Goal: Contribute content

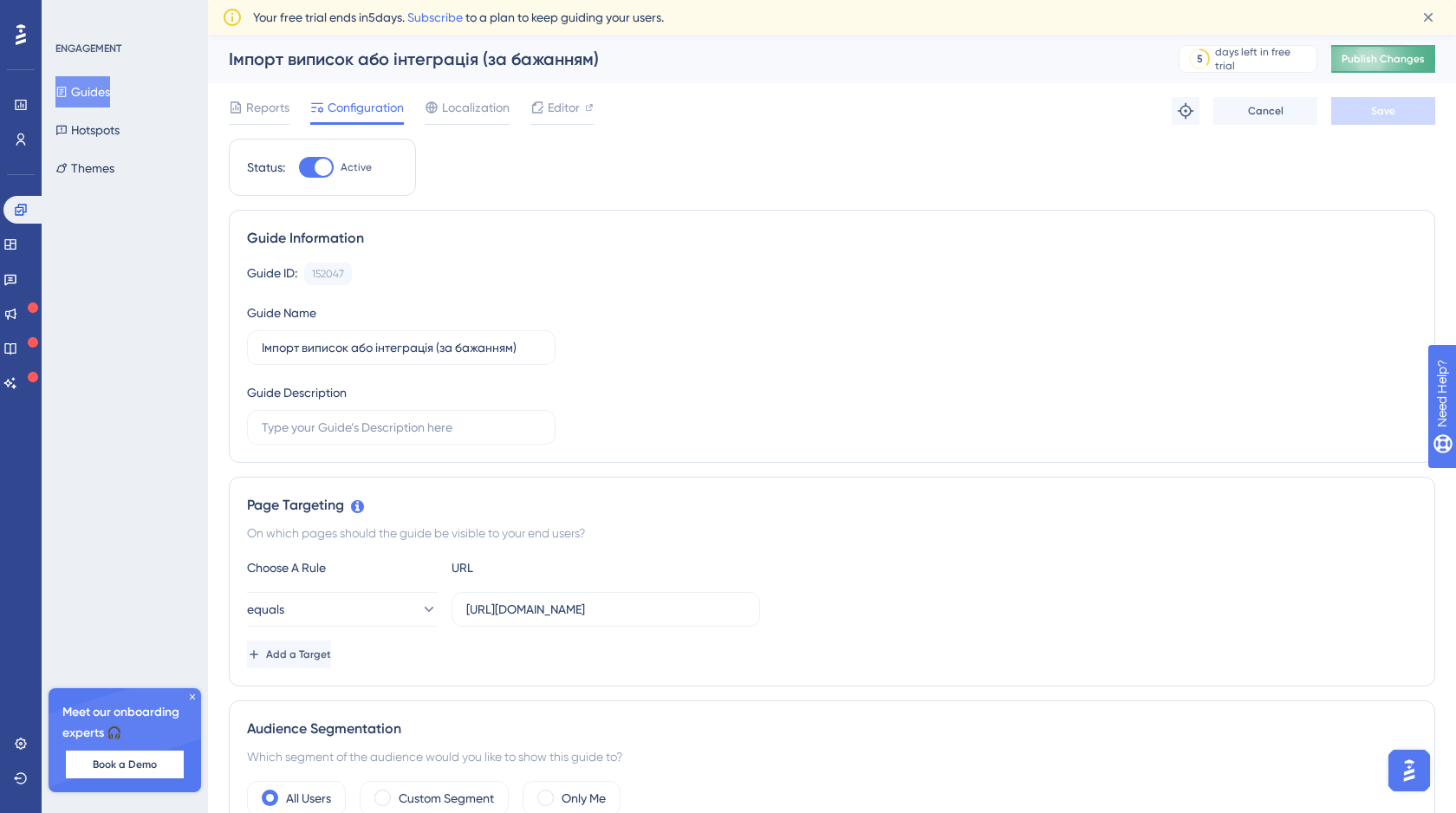
click at [1380, 52] on span "Publish Changes" at bounding box center [1384, 60] width 84 height 14
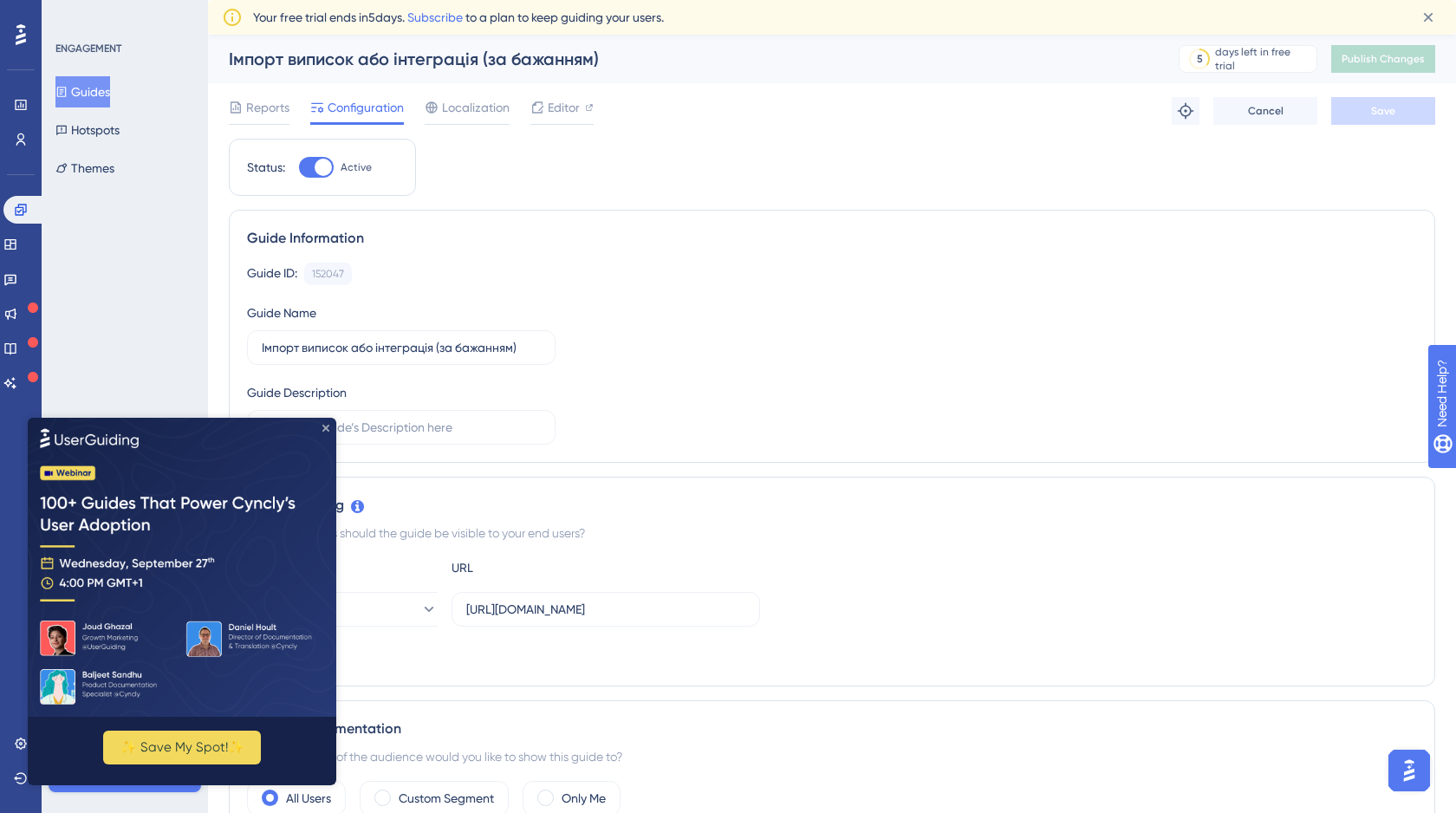
click at [328, 425] on icon "Close Preview" at bounding box center [326, 427] width 7 height 7
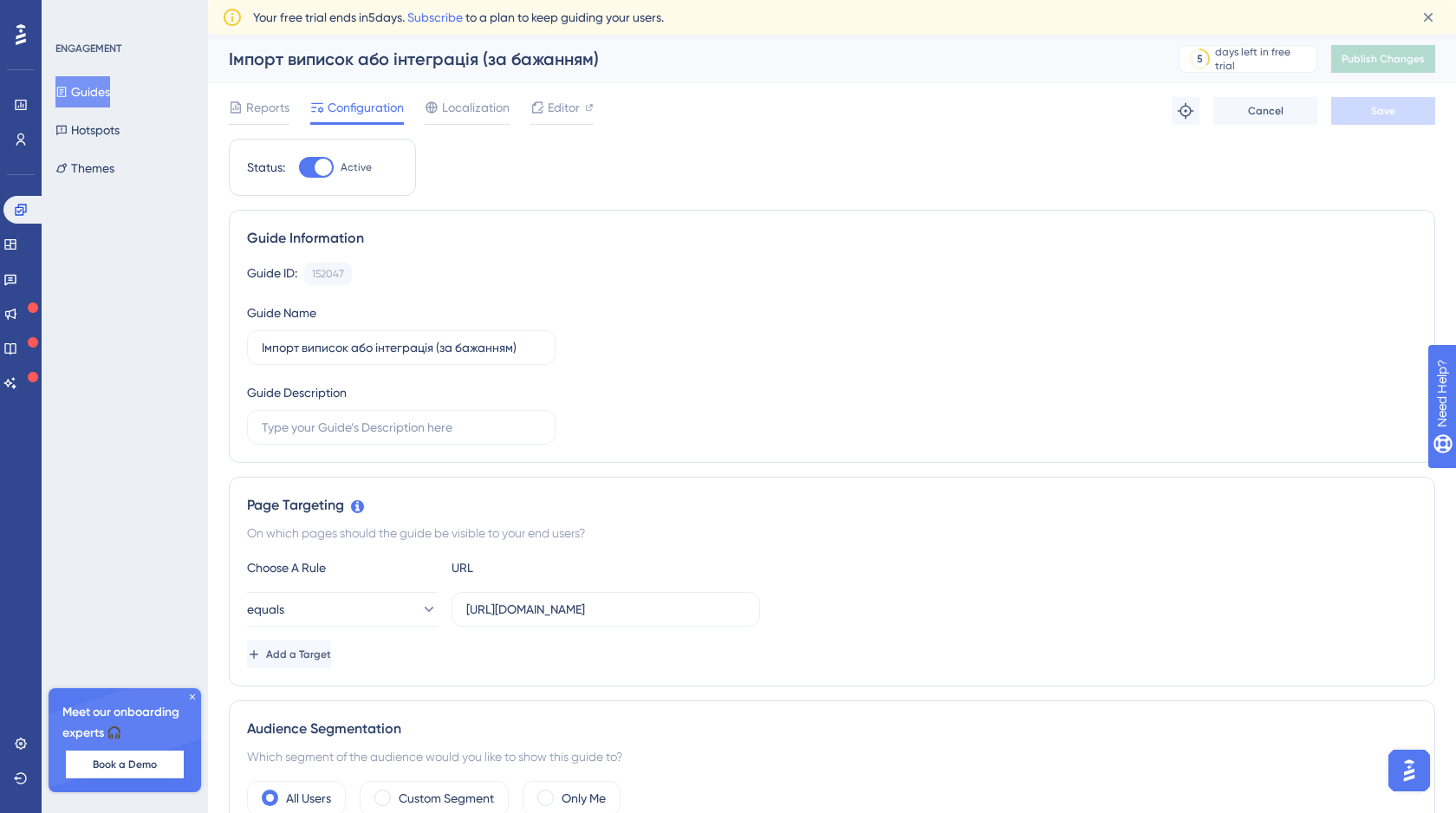
click at [92, 91] on button "Guides" at bounding box center [82, 92] width 54 height 31
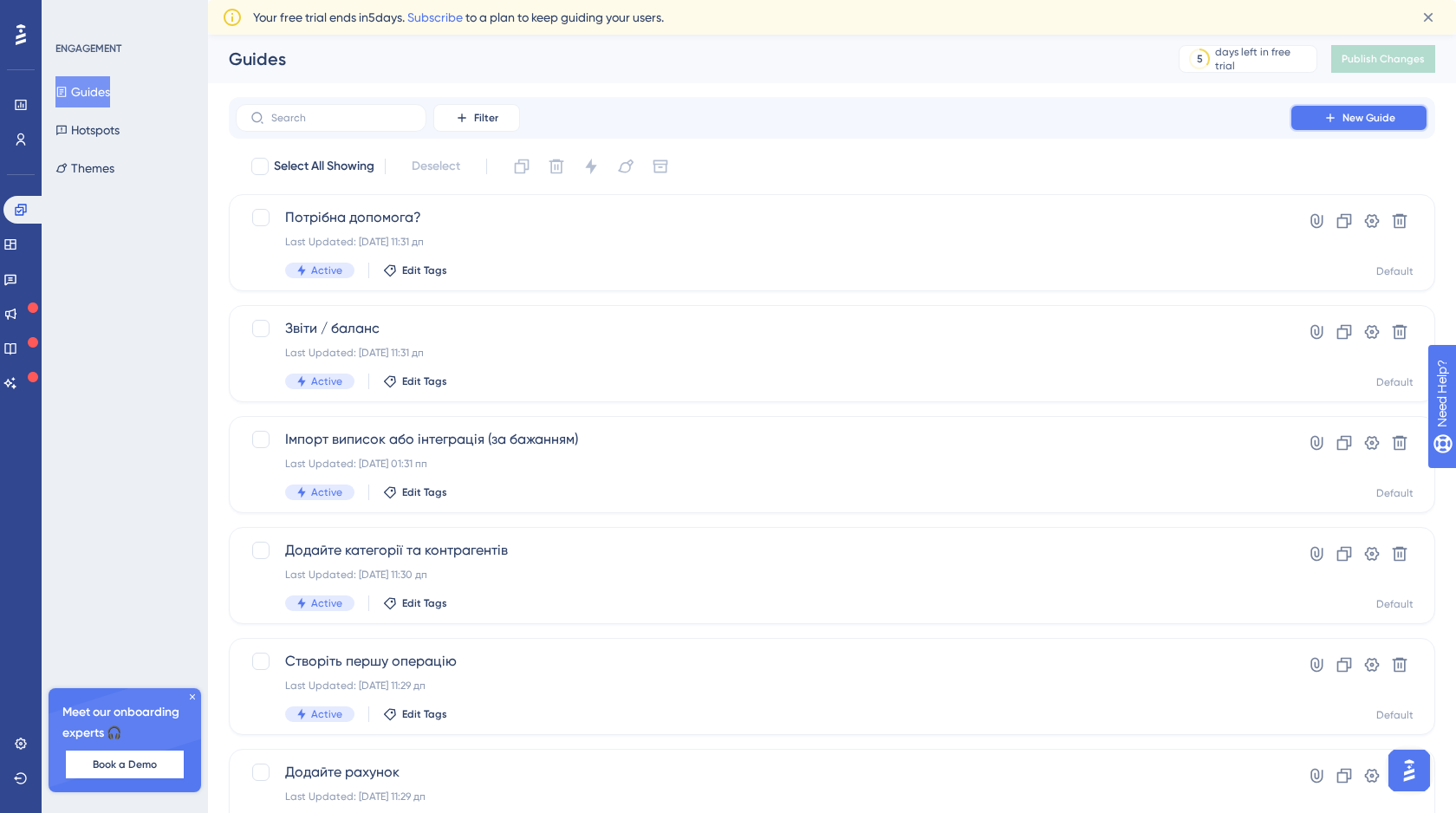
click at [1362, 123] on span "New Guide" at bounding box center [1369, 118] width 52 height 14
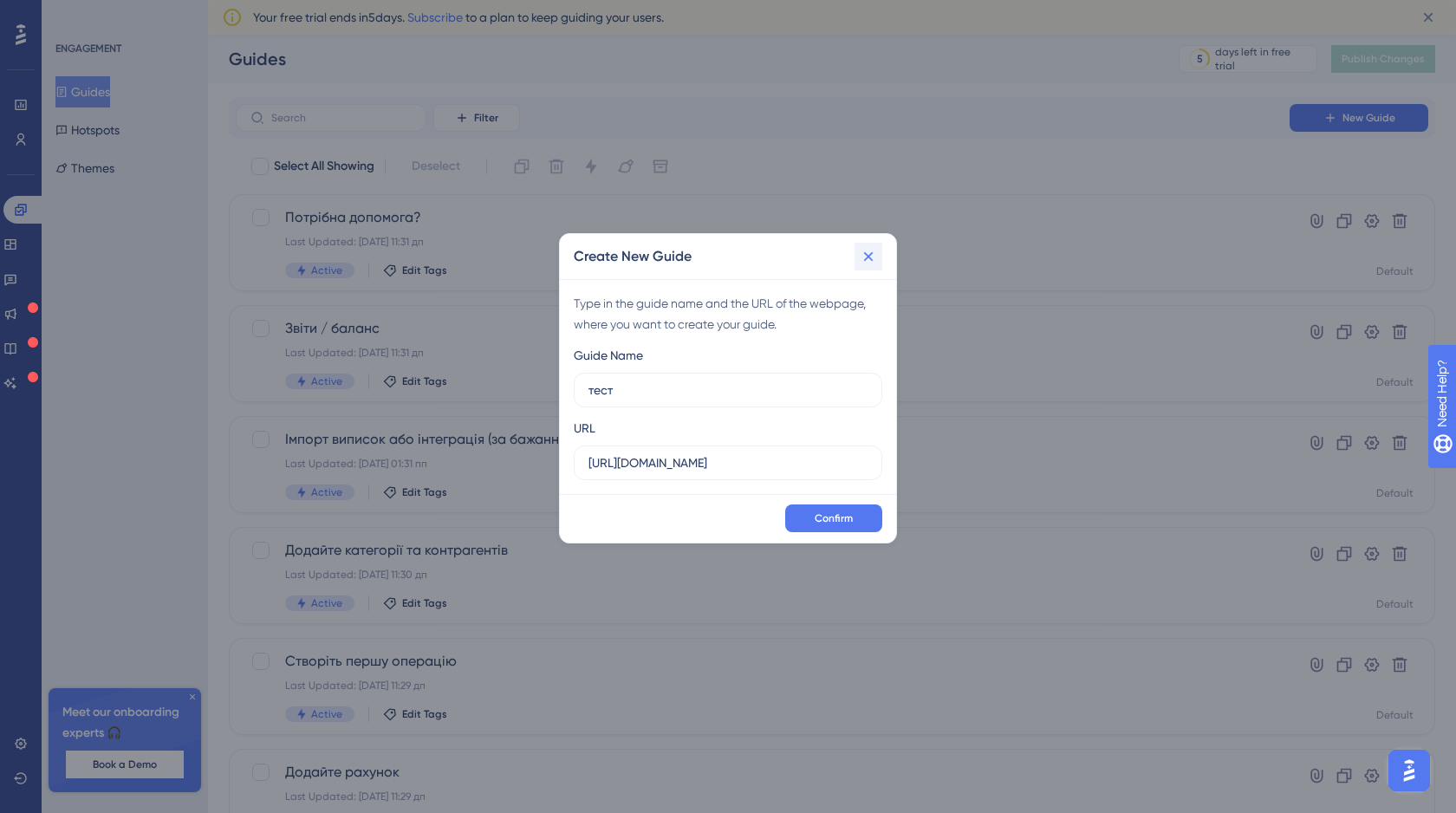
type input "тест"
click at [868, 254] on icon at bounding box center [868, 257] width 18 height 18
